Goal: Transaction & Acquisition: Book appointment/travel/reservation

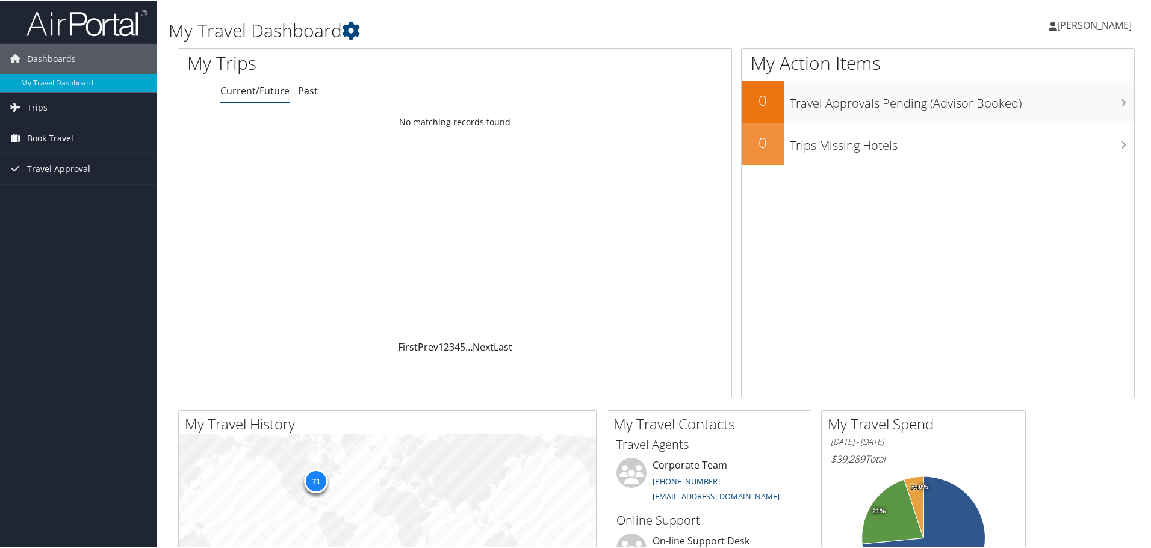
click at [46, 134] on span "Book Travel" at bounding box center [50, 137] width 46 height 30
click at [76, 196] on link "Book/Manage Online Trips" at bounding box center [78, 197] width 156 height 18
click at [54, 140] on span "Book Travel" at bounding box center [50, 137] width 46 height 30
click at [64, 198] on link "Book/Manage Online Trips" at bounding box center [78, 197] width 156 height 18
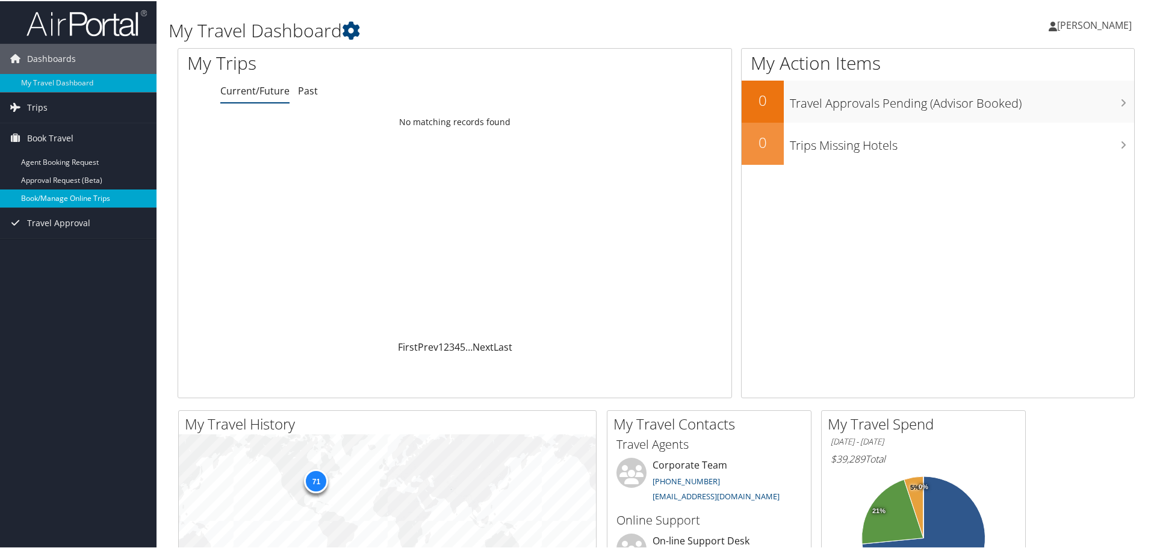
click at [88, 197] on link "Book/Manage Online Trips" at bounding box center [78, 197] width 156 height 18
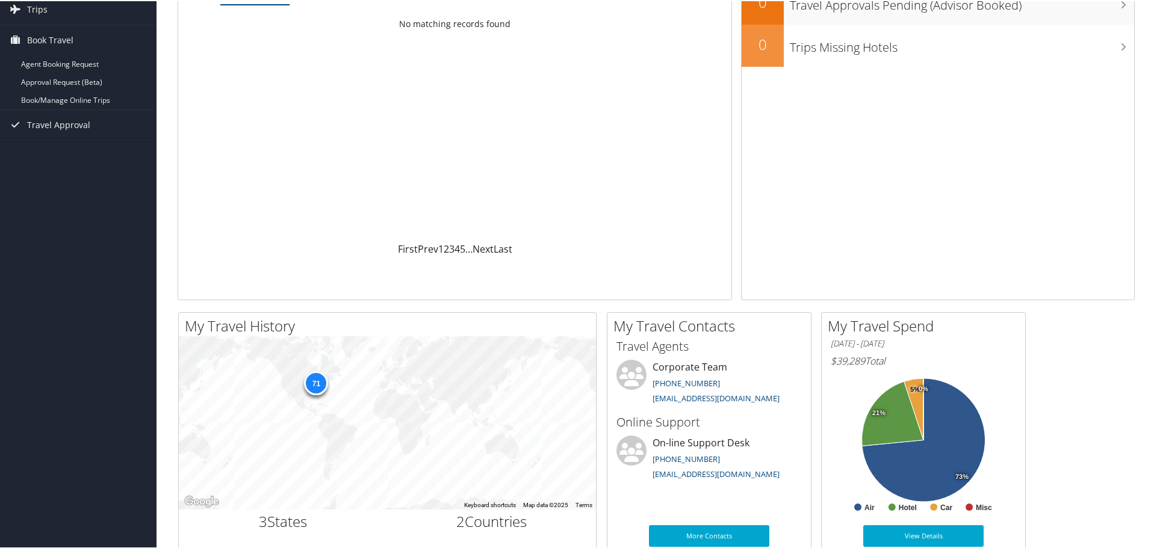
scroll to position [101, 0]
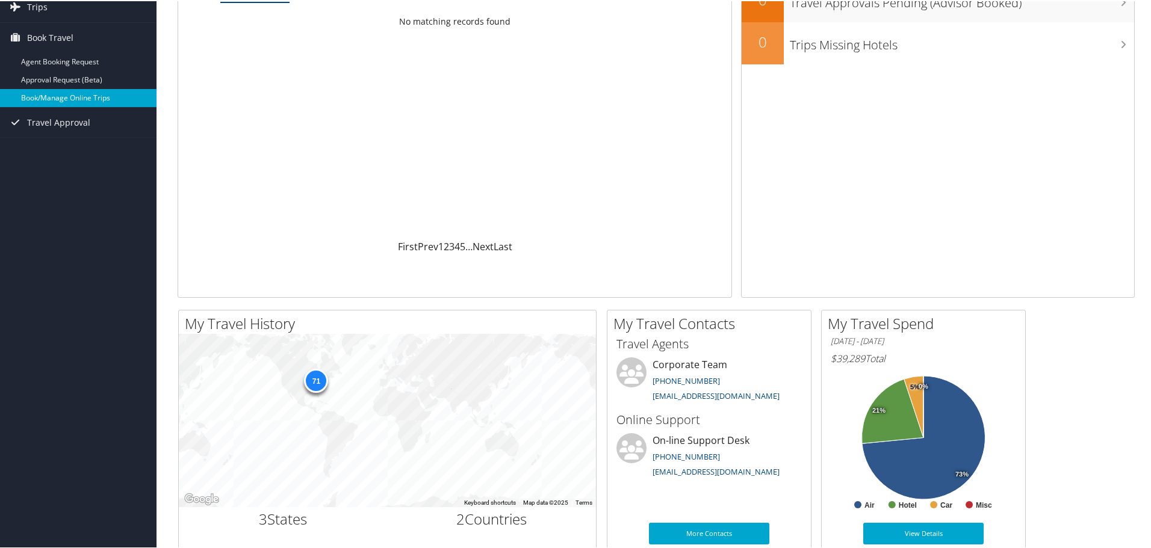
click at [91, 93] on link "Book/Manage Online Trips" at bounding box center [78, 97] width 156 height 18
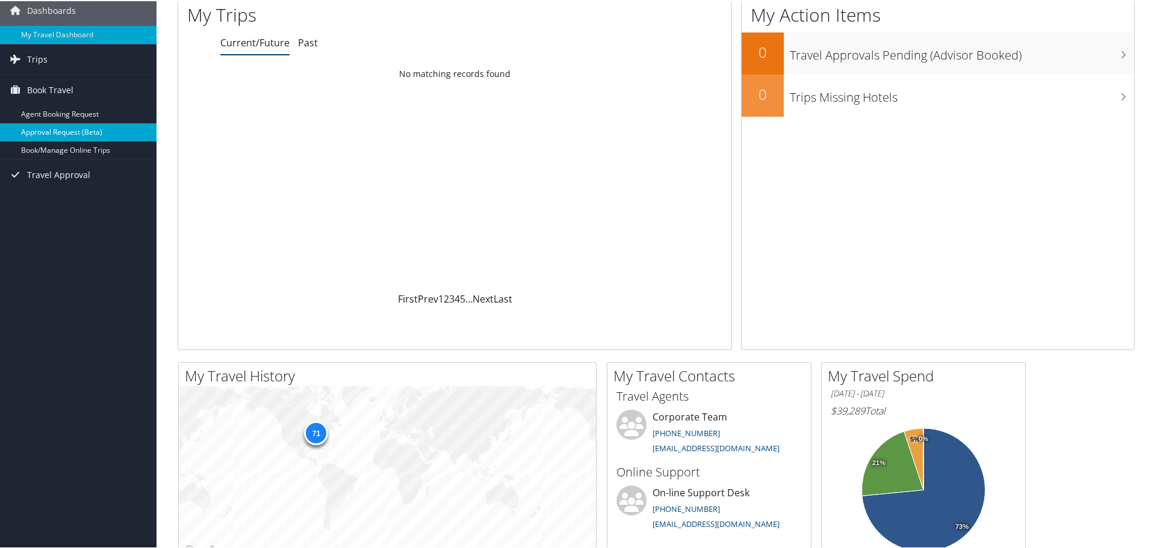
scroll to position [40, 0]
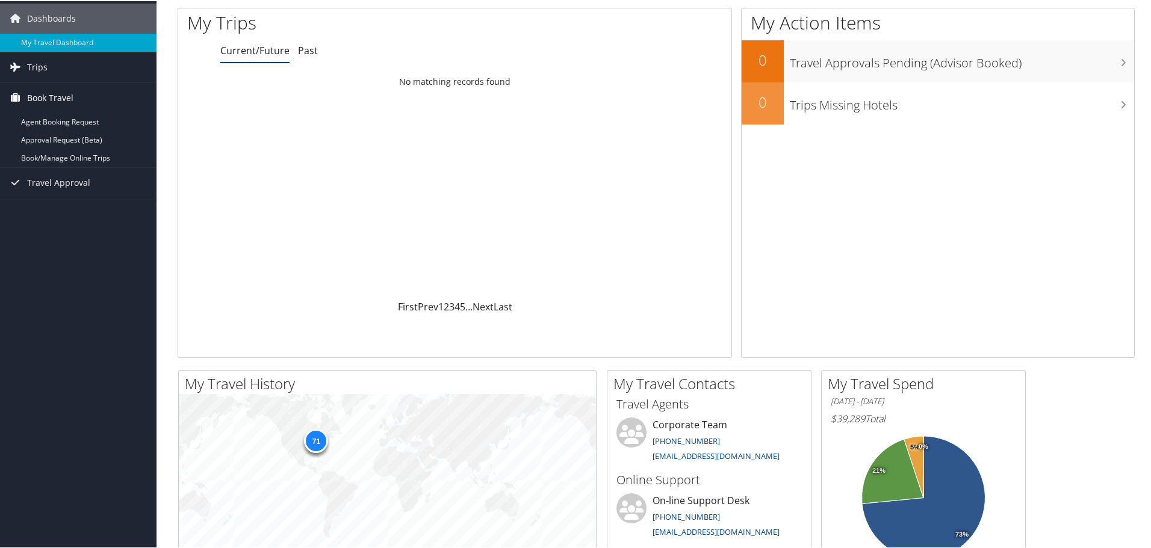
click at [60, 93] on span "Book Travel" at bounding box center [50, 97] width 46 height 30
click at [60, 155] on link "Book/Manage Online Trips" at bounding box center [78, 157] width 156 height 18
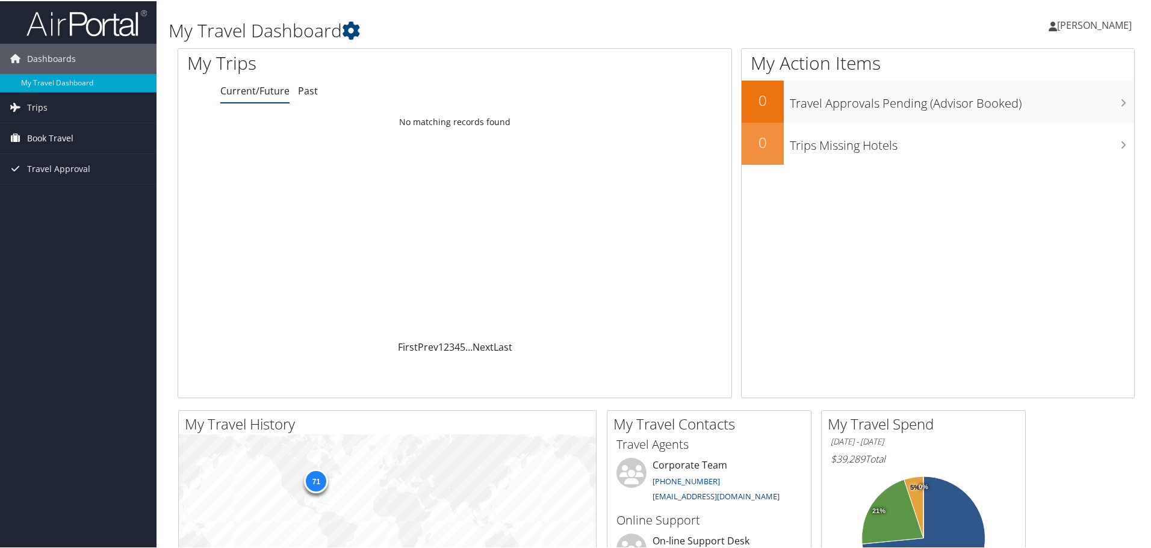
click at [60, 134] on span "Book Travel" at bounding box center [50, 137] width 46 height 30
click at [62, 197] on link "Book/Manage Online Trips" at bounding box center [78, 197] width 156 height 18
click at [41, 135] on span "Book Travel" at bounding box center [50, 137] width 46 height 30
click at [79, 199] on link "Book/Manage Online Trips" at bounding box center [78, 197] width 156 height 18
